Goal: Information Seeking & Learning: Check status

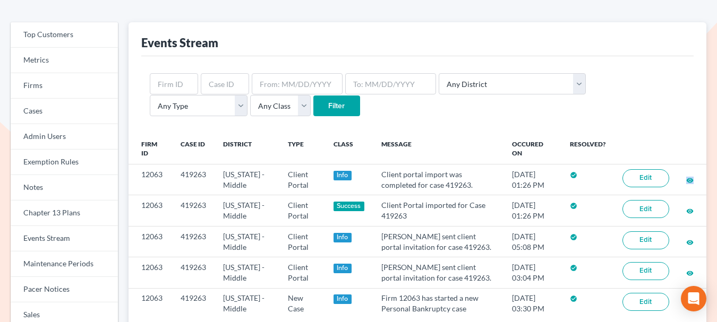
scroll to position [15, 0]
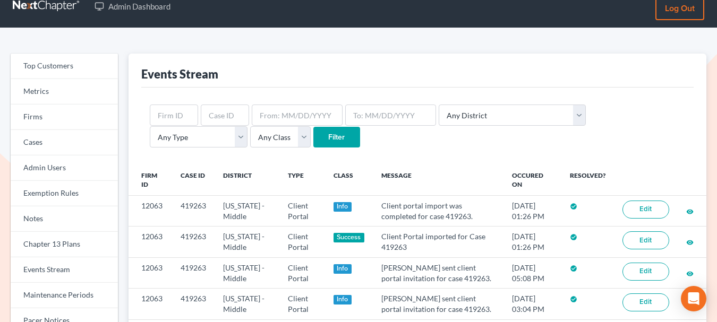
click at [167, 162] on div "Any District Alabama - Middle Alabama - Northern Alabama - Southern Alaska Ariz…" at bounding box center [417, 127] width 552 height 78
click at [213, 119] on input "text" at bounding box center [225, 115] width 48 height 21
paste input "431613"
type input "431613"
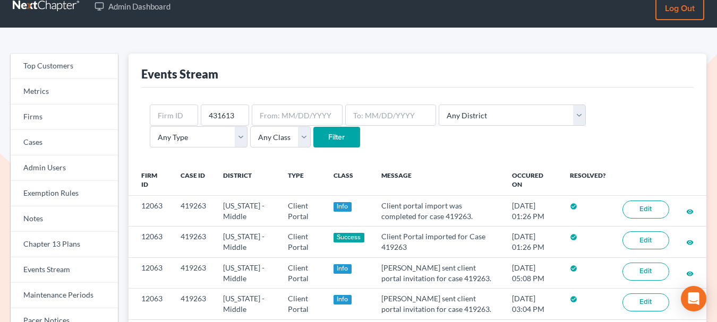
click at [313, 134] on input "Filter" at bounding box center [336, 137] width 47 height 21
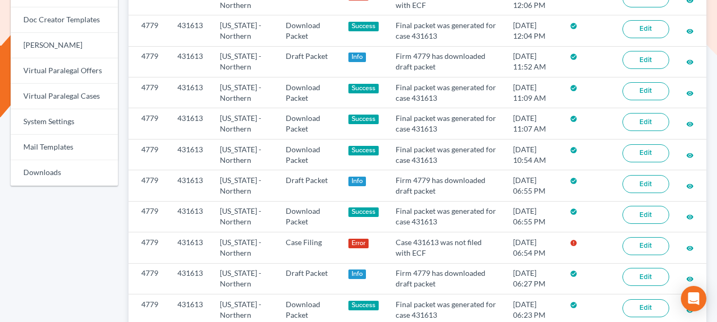
scroll to position [455, 0]
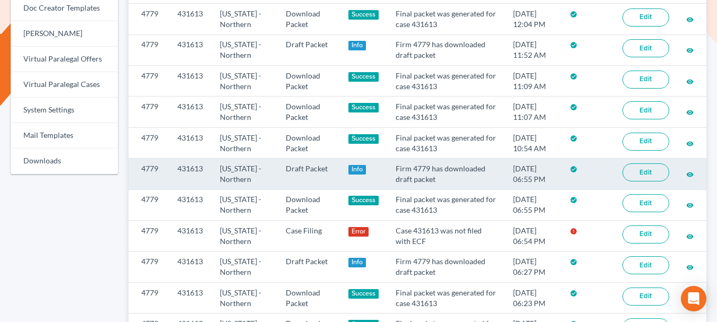
click at [145, 165] on td "4779" at bounding box center [148, 174] width 40 height 31
copy td "4779"
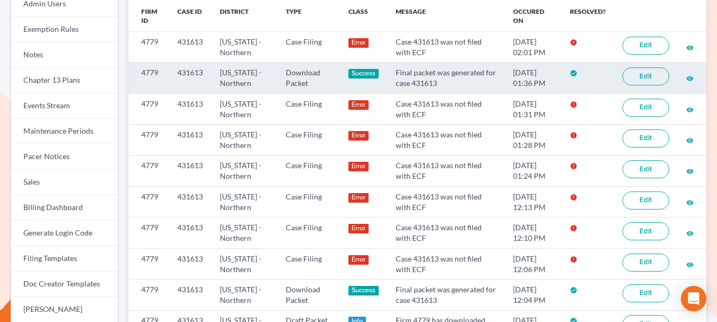
scroll to position [116, 0]
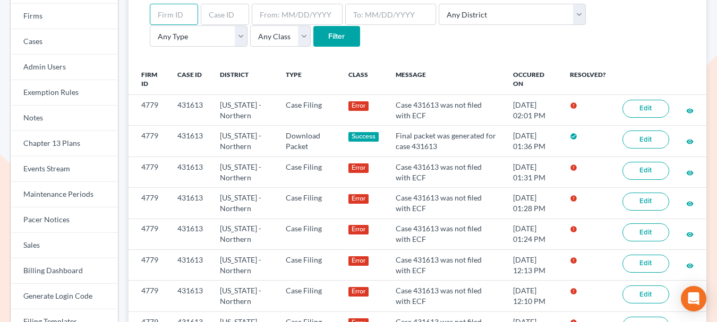
click at [175, 21] on input "text" at bounding box center [174, 14] width 48 height 21
paste input "4779"
type input "4779"
click at [313, 38] on input "Filter" at bounding box center [336, 36] width 47 height 21
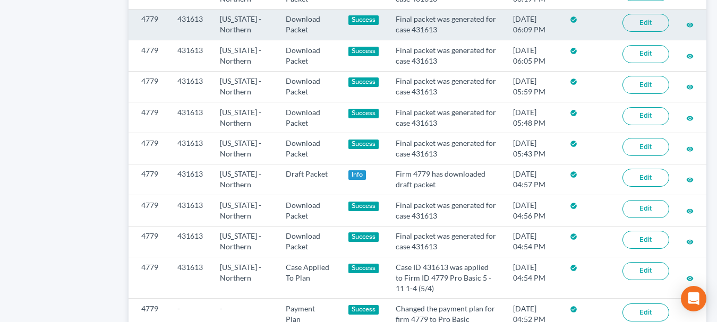
scroll to position [910, 0]
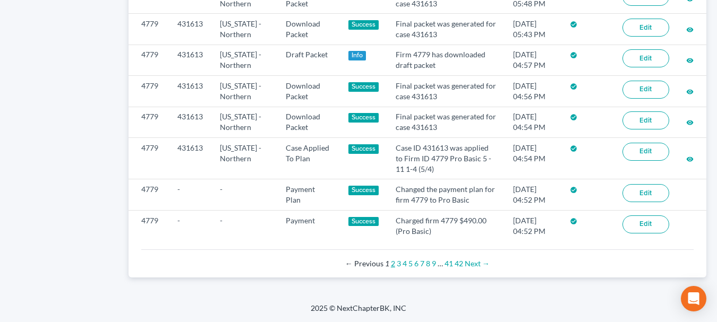
click at [392, 263] on link "2" at bounding box center [393, 263] width 4 height 9
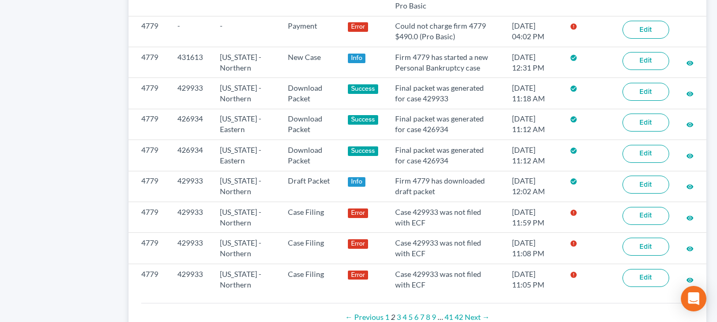
scroll to position [955, 0]
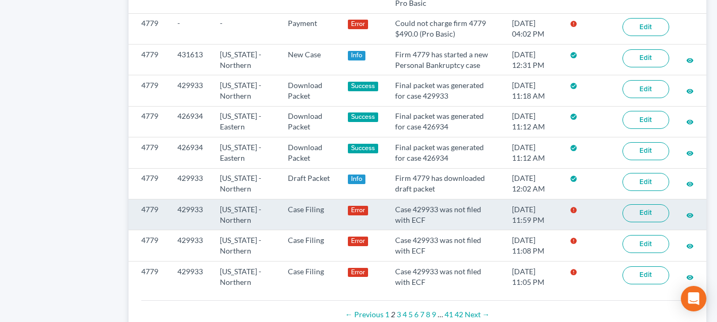
click at [656, 214] on link "Edit" at bounding box center [645, 213] width 47 height 18
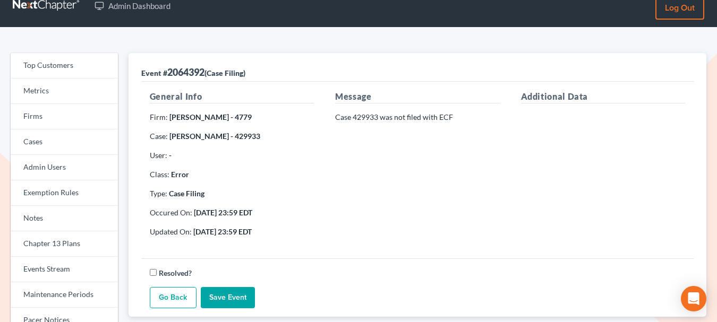
scroll to position [16, 0]
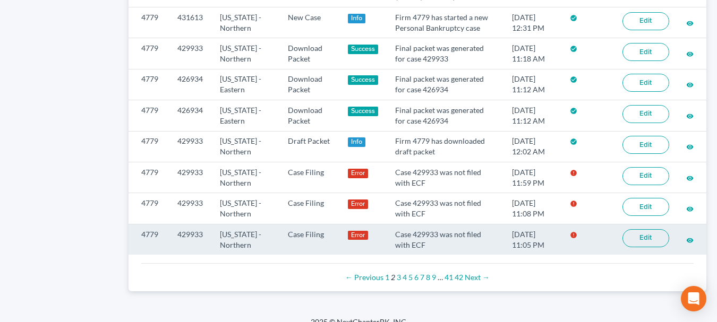
scroll to position [996, 0]
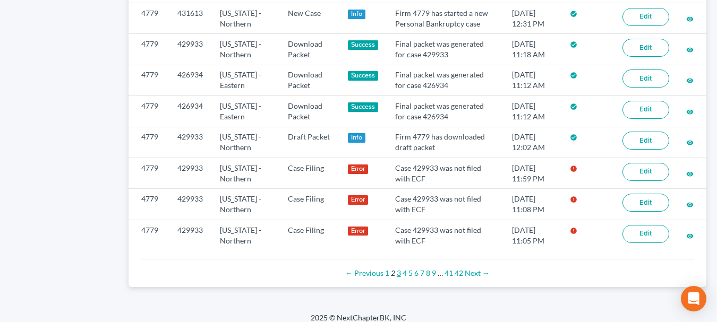
click at [399, 274] on link "3" at bounding box center [399, 273] width 4 height 9
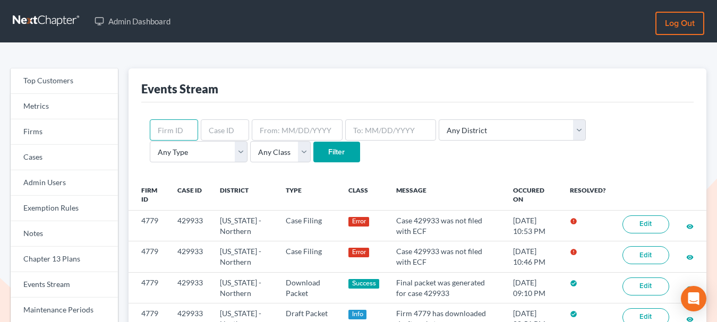
click at [169, 128] on input "text" at bounding box center [174, 129] width 48 height 21
paste input "4779"
type input "4779"
click at [247, 141] on select "Any Type Case Applied To Plan Case Archive Case Duplicate Case Filing Chapter 1…" at bounding box center [199, 151] width 98 height 21
select select "case_filing"
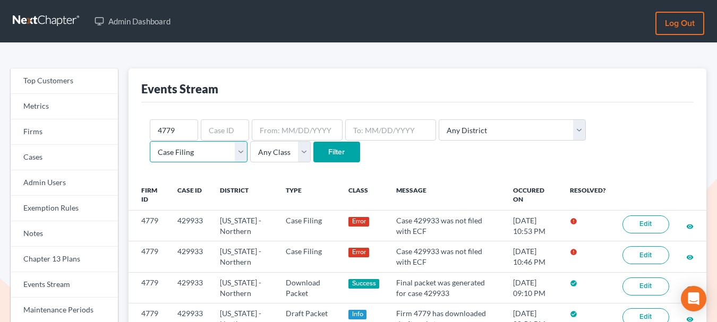
click at [247, 141] on select "Any Type Case Applied To Plan Case Archive Case Duplicate Case Filing Chapter 1…" at bounding box center [199, 151] width 98 height 21
click at [313, 154] on input "Filter" at bounding box center [336, 152] width 47 height 21
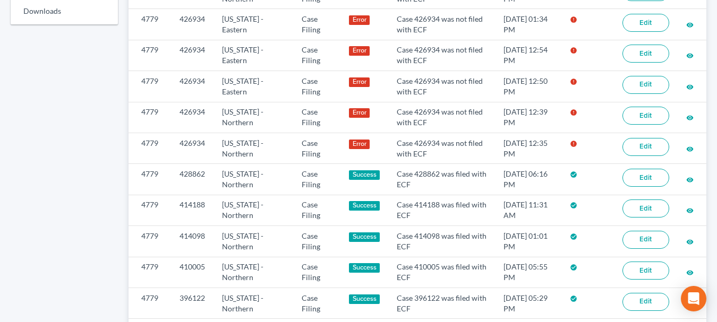
scroll to position [620, 0]
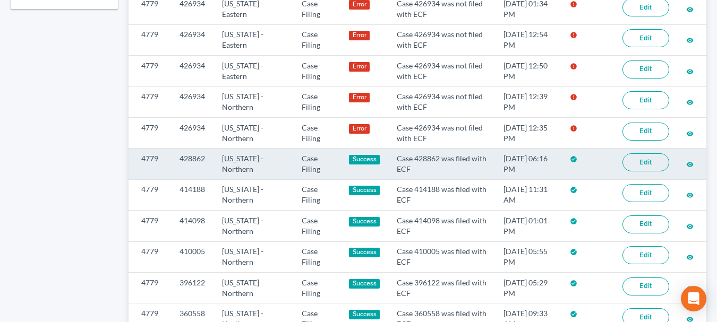
click at [656, 165] on link "Edit" at bounding box center [645, 162] width 47 height 18
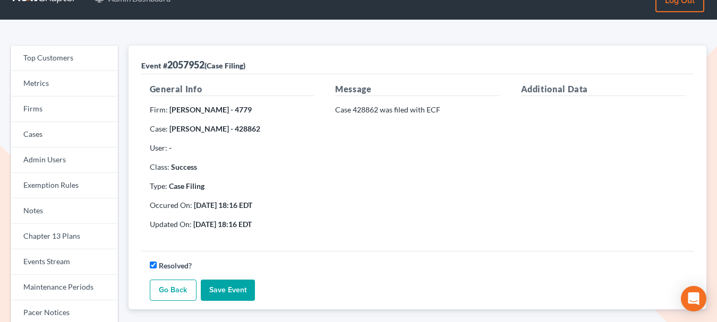
scroll to position [27, 0]
